Goal: Information Seeking & Learning: Learn about a topic

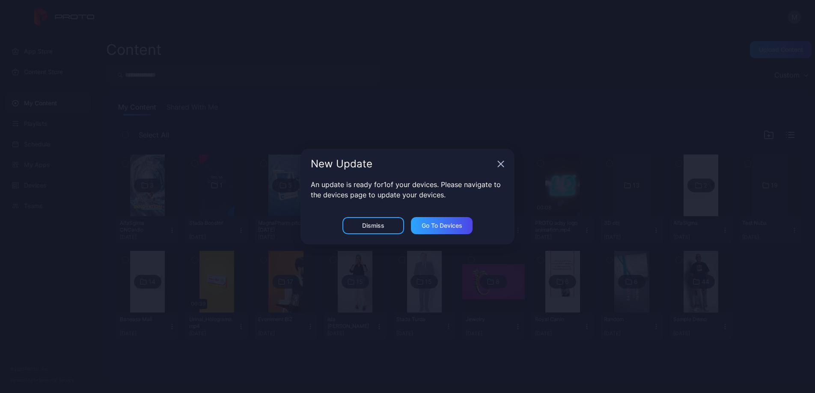
click at [499, 166] on icon "button" at bounding box center [501, 164] width 6 height 6
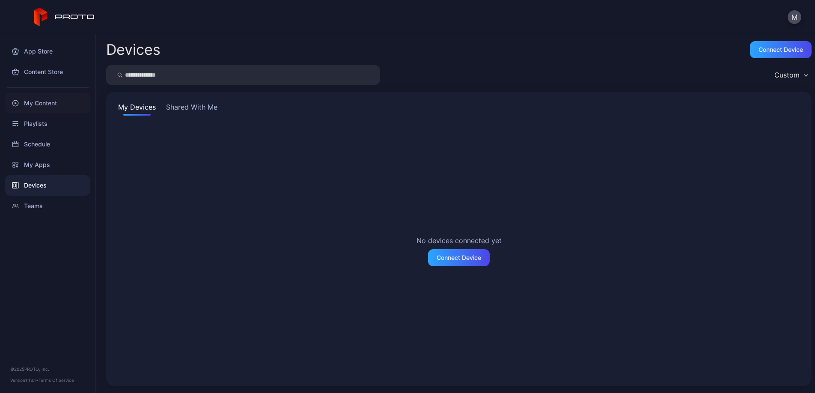
click at [51, 100] on div "My Content" at bounding box center [47, 103] width 85 height 21
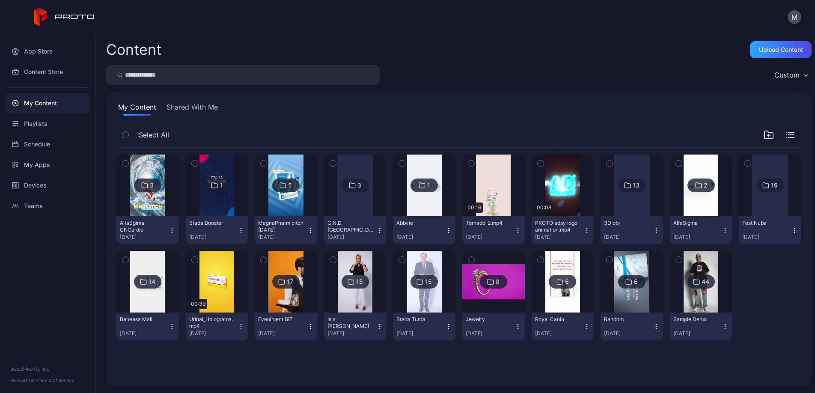
click at [499, 280] on div "8" at bounding box center [497, 282] width 4 height 8
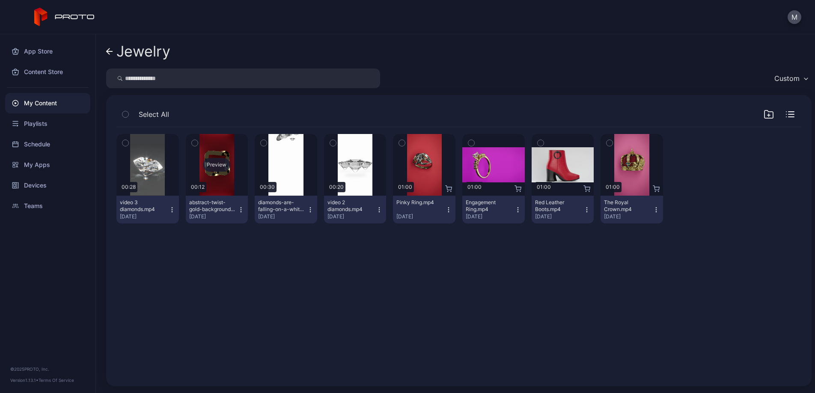
click at [230, 168] on div "Preview" at bounding box center [216, 165] width 27 height 14
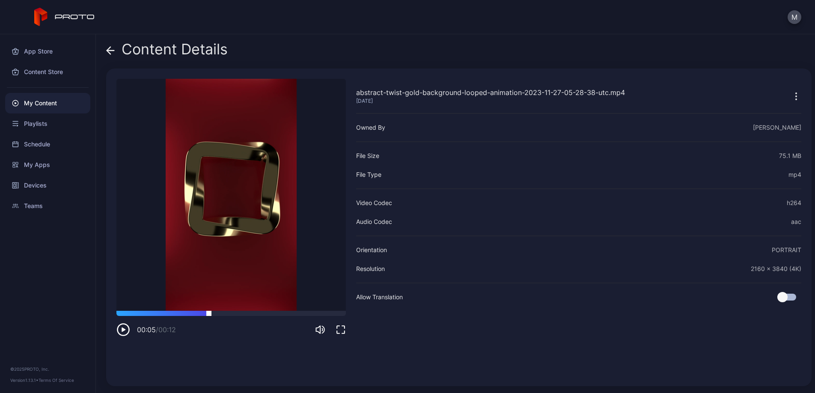
drag, startPoint x: 152, startPoint y: 311, endPoint x: 217, endPoint y: 314, distance: 65.5
click at [213, 314] on div at bounding box center [230, 313] width 229 height 5
drag, startPoint x: 261, startPoint y: 312, endPoint x: 279, endPoint y: 281, distance: 35.4
click at [275, 312] on div at bounding box center [230, 313] width 229 height 5
click at [114, 50] on icon at bounding box center [110, 50] width 9 height 9
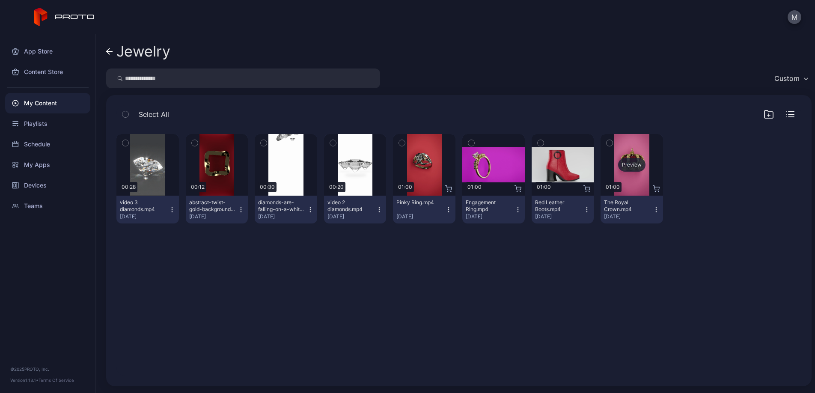
click at [645, 164] on div "Preview" at bounding box center [631, 165] width 27 height 14
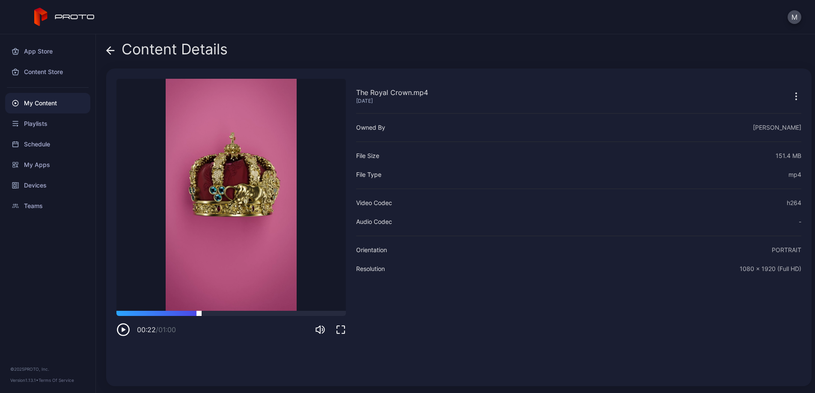
drag, startPoint x: 180, startPoint y: 311, endPoint x: 218, endPoint y: 314, distance: 38.2
click at [212, 314] on div at bounding box center [230, 313] width 229 height 5
drag, startPoint x: 263, startPoint y: 314, endPoint x: 284, endPoint y: 298, distance: 27.0
click at [281, 314] on div at bounding box center [230, 313] width 229 height 5
click at [112, 52] on icon at bounding box center [110, 50] width 9 height 9
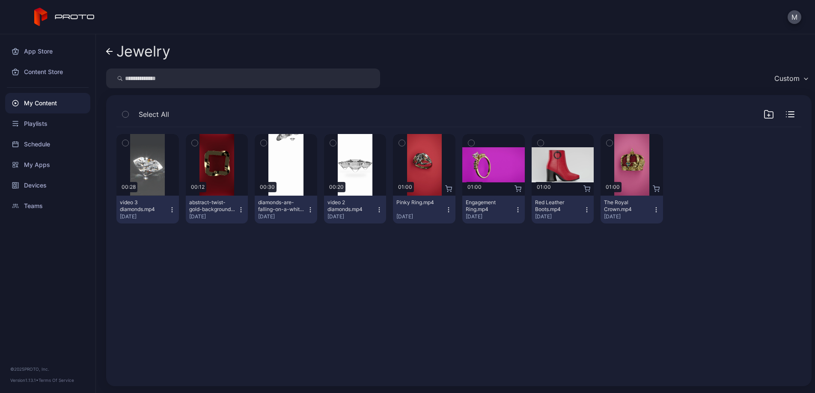
click at [105, 52] on div "Jewelry Custom Select All Preview 00:28 video 3 diamonds.mp4 [DATE] Preview 00:…" at bounding box center [455, 213] width 719 height 358
click at [107, 52] on icon at bounding box center [108, 51] width 3 height 6
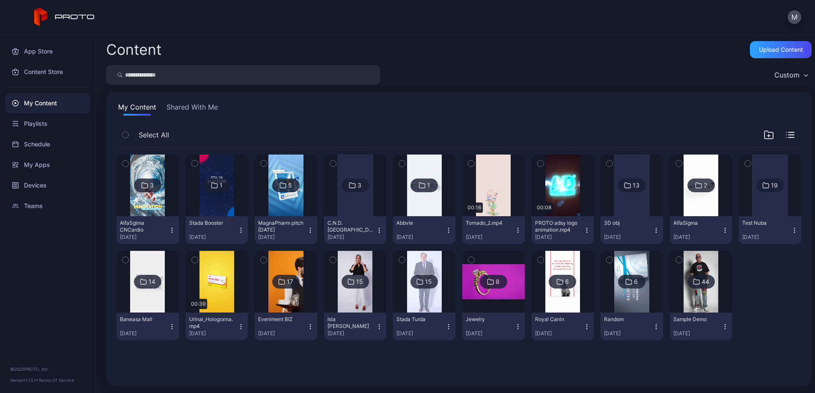
scroll to position [20, 0]
click at [683, 312] on img at bounding box center [700, 282] width 35 height 62
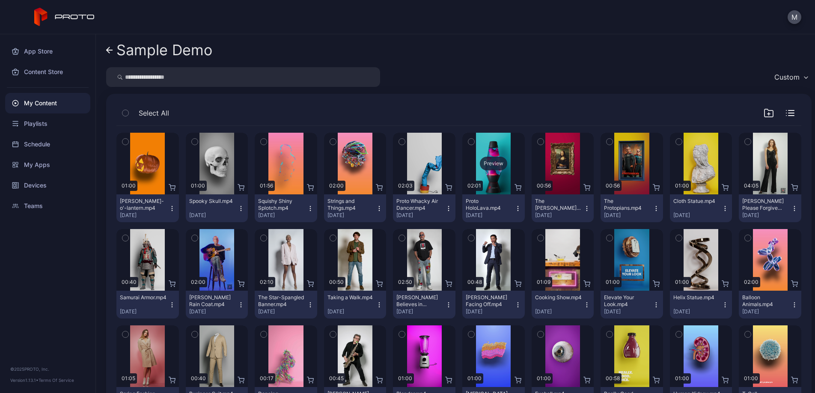
scroll to position [2, 0]
click at [645, 255] on div "Preview" at bounding box center [631, 259] width 27 height 14
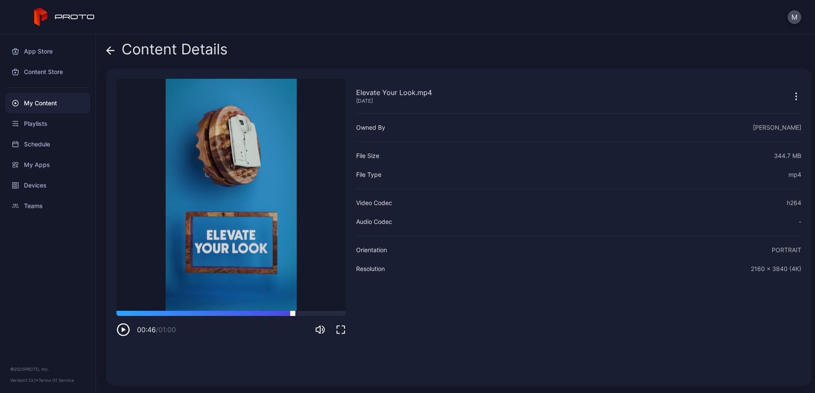
drag, startPoint x: 160, startPoint y: 313, endPoint x: 293, endPoint y: 315, distance: 133.1
click at [293, 315] on div at bounding box center [230, 313] width 229 height 5
click at [112, 52] on icon at bounding box center [110, 50] width 9 height 9
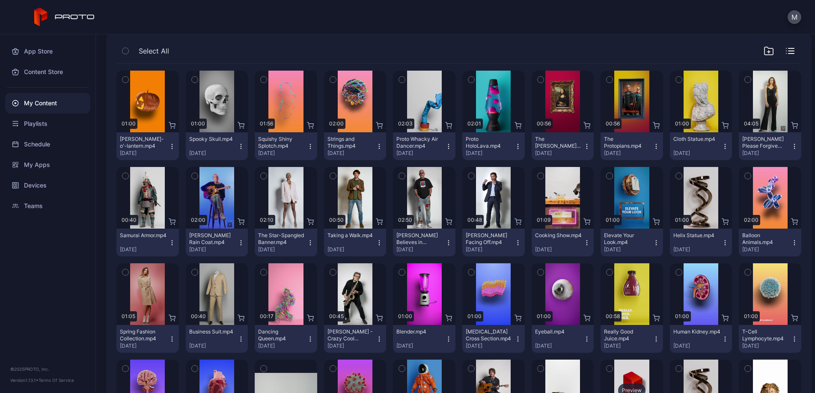
scroll to position [239, 0]
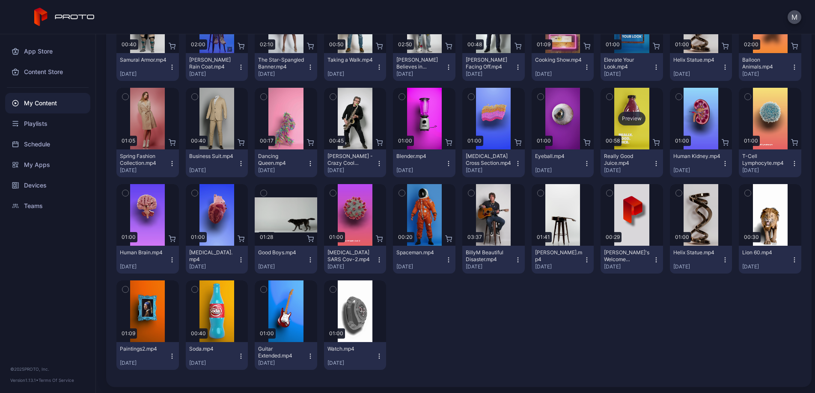
click at [618, 125] on div "Preview" at bounding box center [631, 119] width 27 height 14
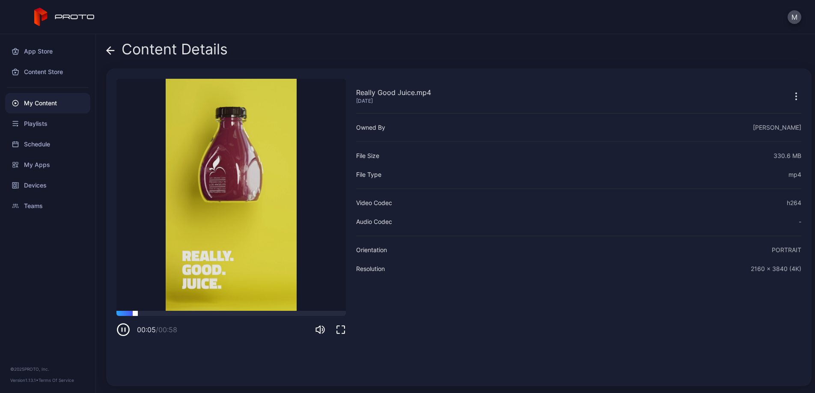
drag, startPoint x: 199, startPoint y: 313, endPoint x: 205, endPoint y: 313, distance: 6.0
click at [204, 313] on div at bounding box center [230, 313] width 229 height 5
drag, startPoint x: 255, startPoint y: 313, endPoint x: 288, endPoint y: 312, distance: 33.8
click at [287, 312] on div at bounding box center [230, 313] width 229 height 5
click at [110, 50] on icon at bounding box center [110, 50] width 7 height 0
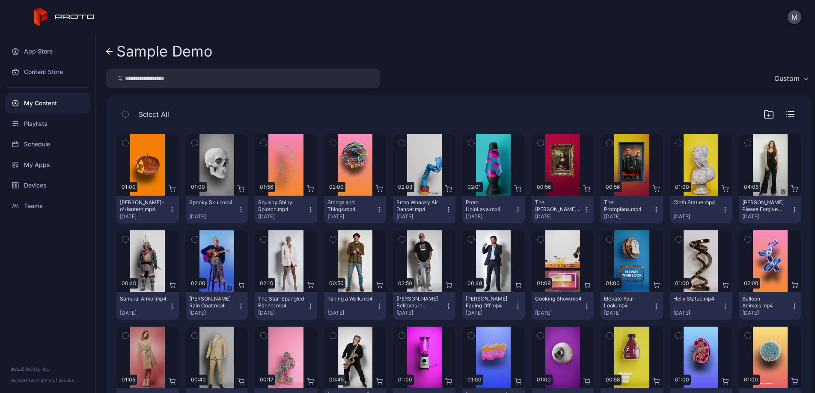
click at [110, 50] on icon at bounding box center [109, 51] width 7 height 7
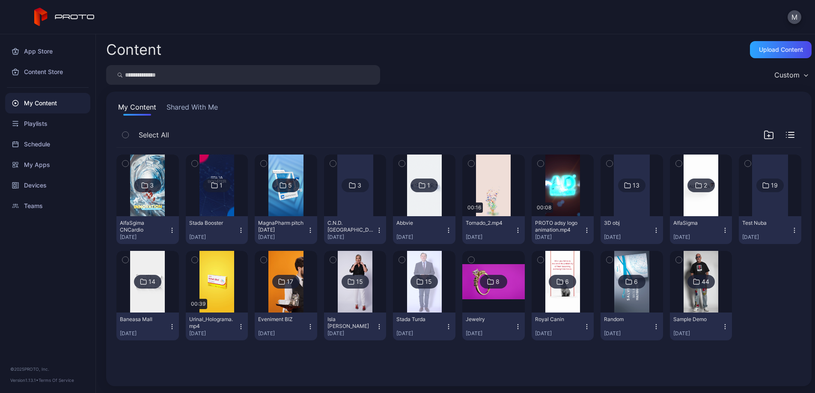
scroll to position [20, 0]
